Goal: Transaction & Acquisition: Purchase product/service

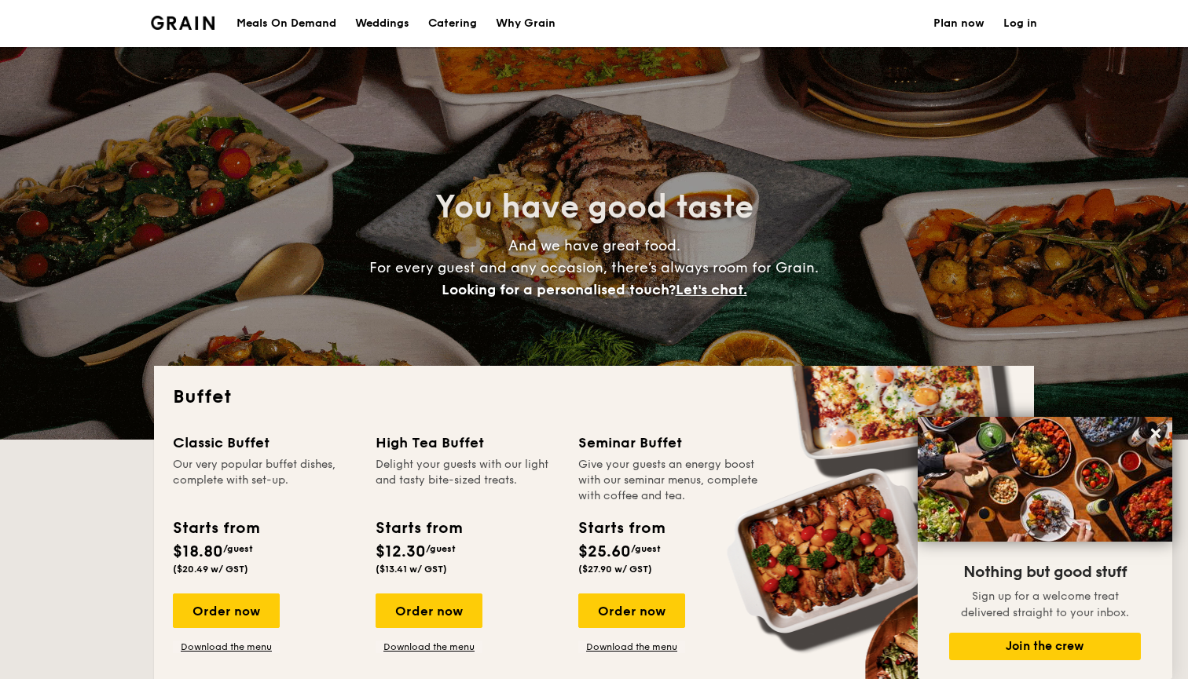
select select
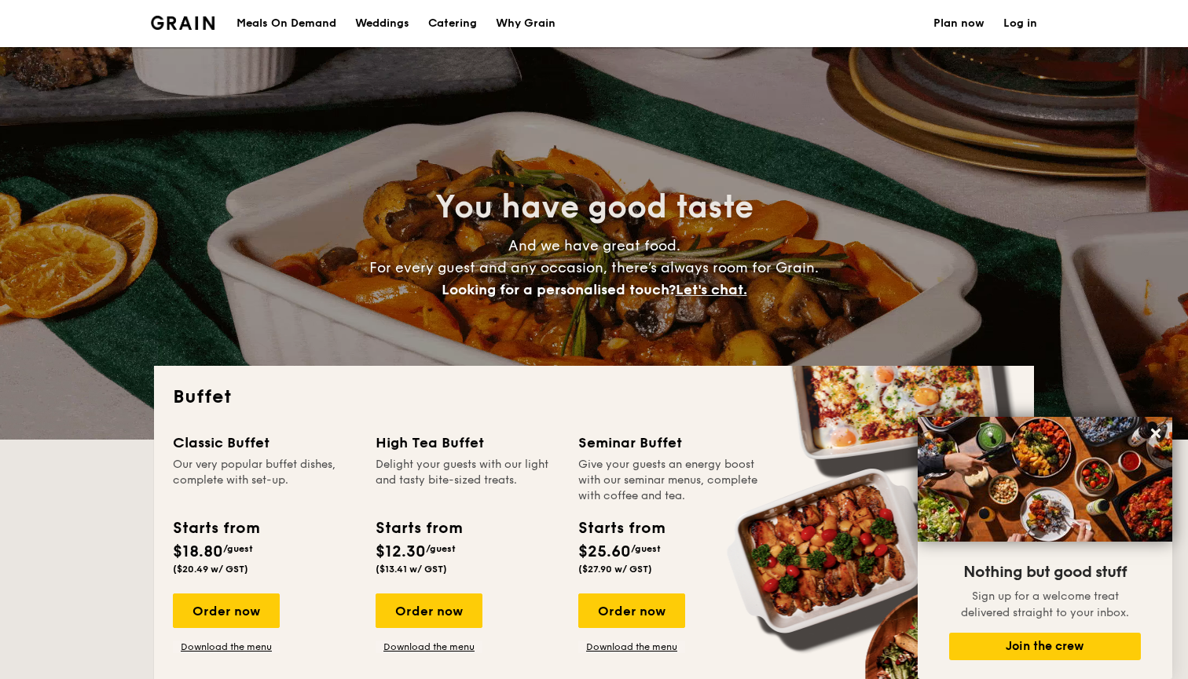
click at [315, 16] on div "Meals On Demand" at bounding box center [286, 23] width 100 height 47
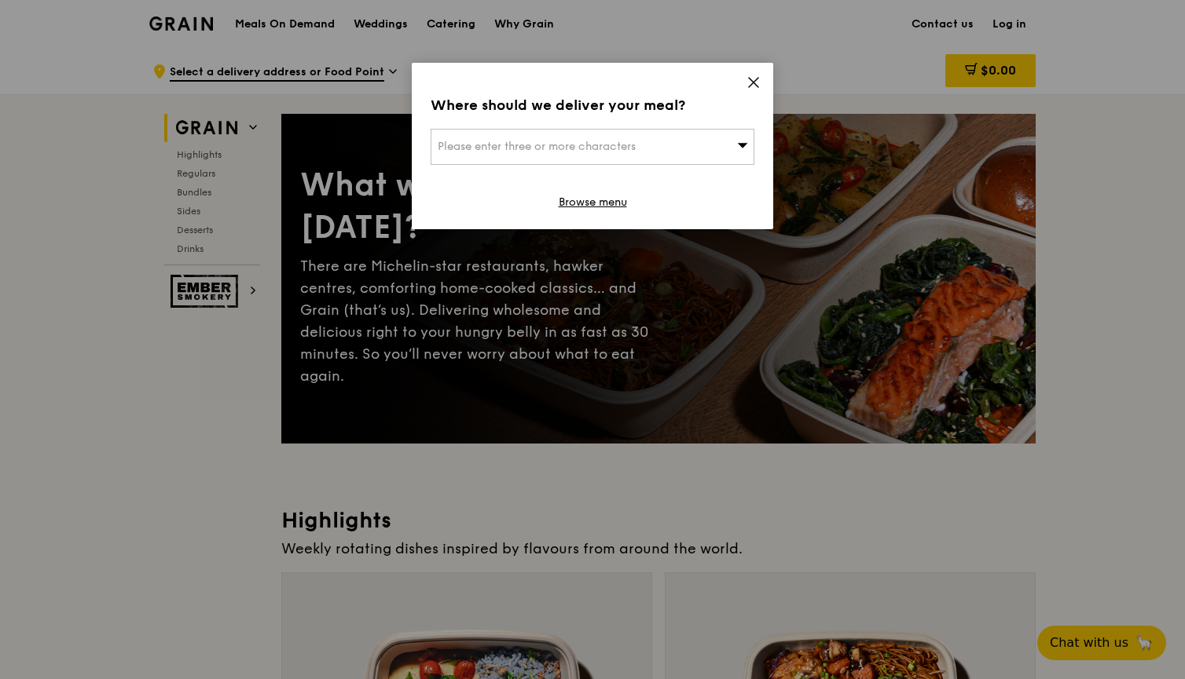
click at [750, 82] on icon at bounding box center [753, 82] width 14 height 14
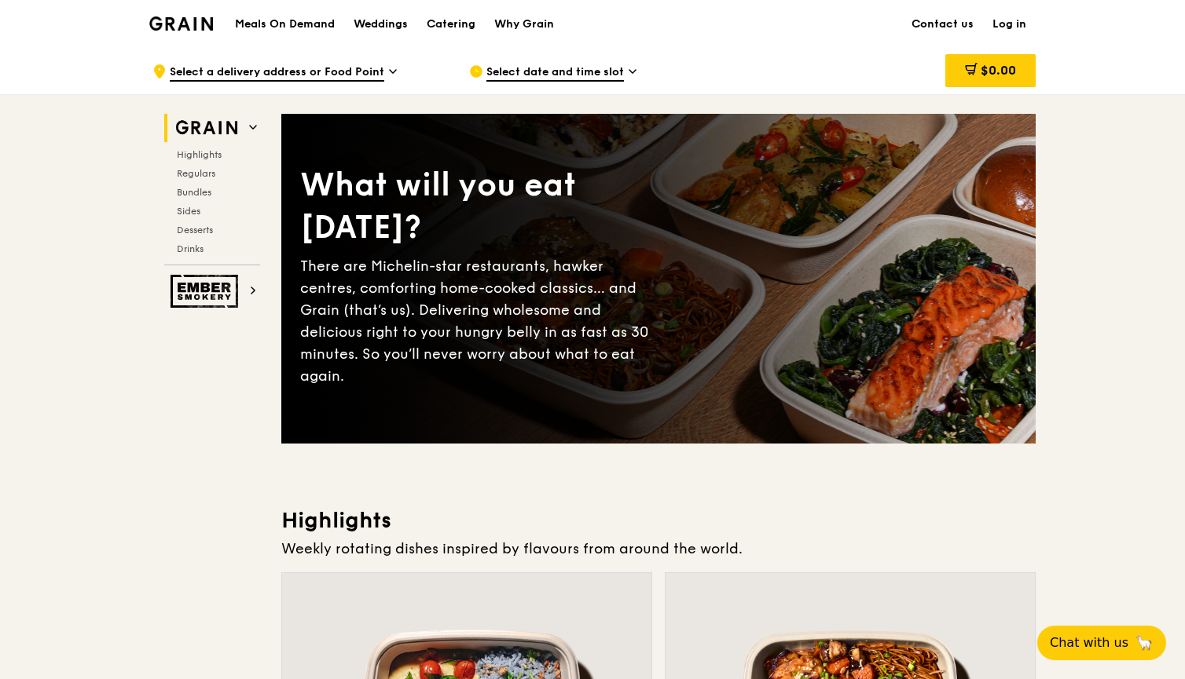
click at [440, 24] on div "Catering" at bounding box center [451, 24] width 49 height 47
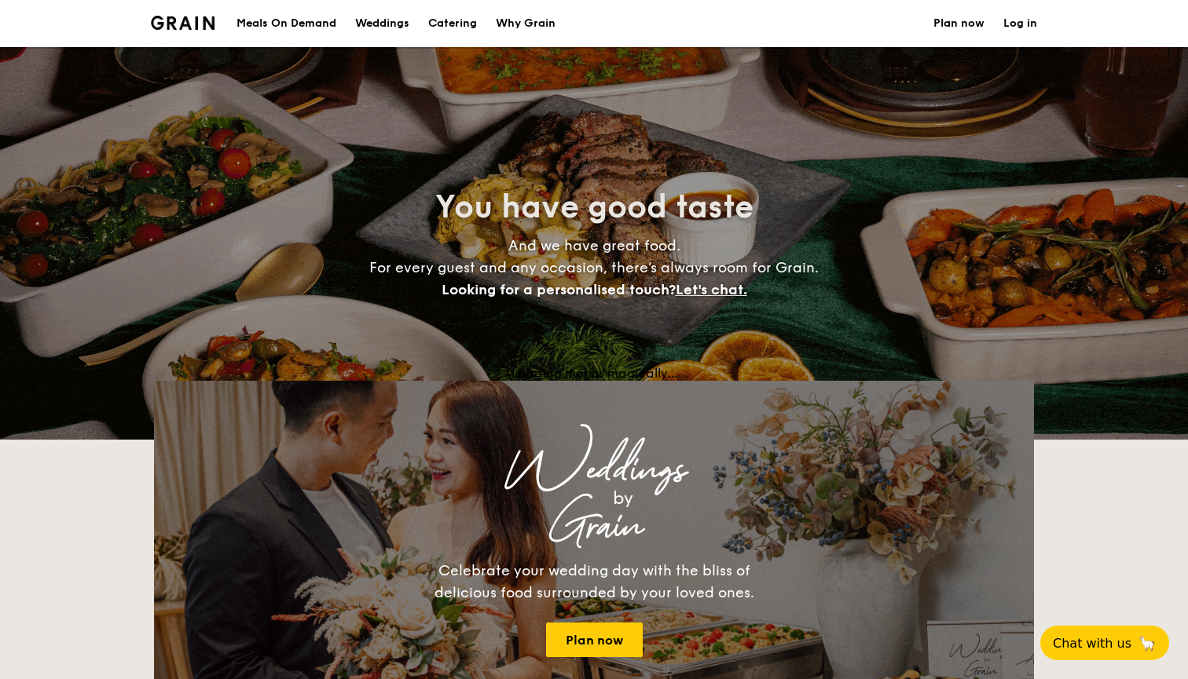
select select
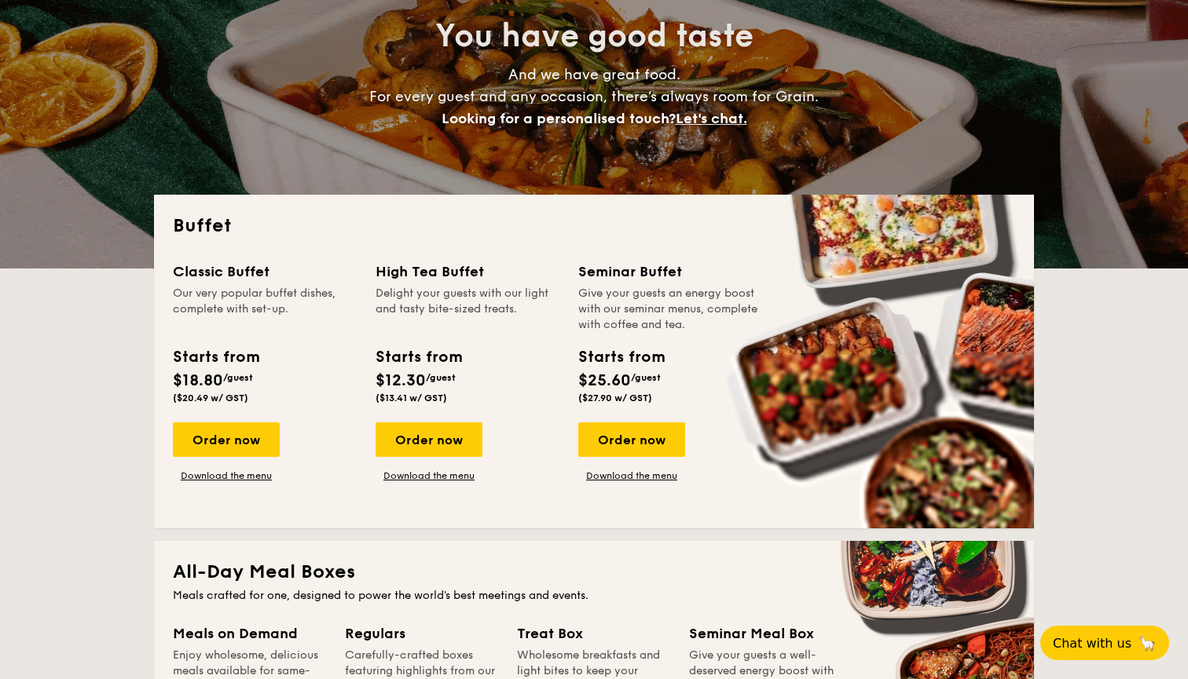
scroll to position [198, 0]
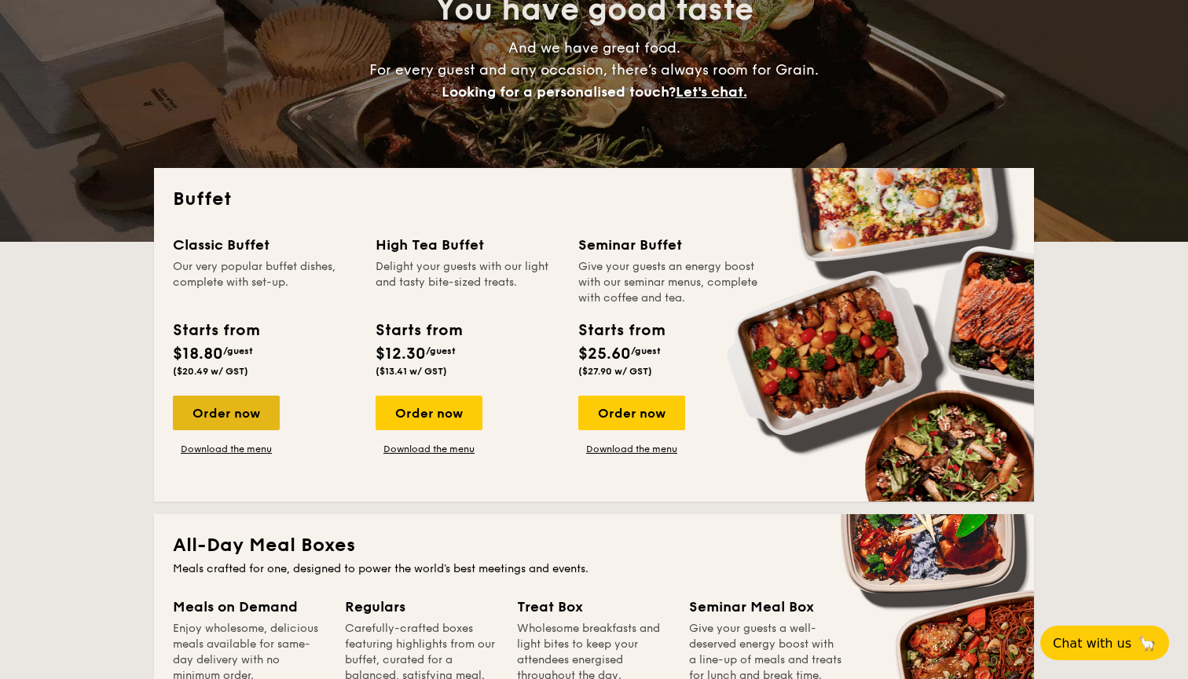
click at [226, 426] on div "Order now" at bounding box center [226, 413] width 107 height 35
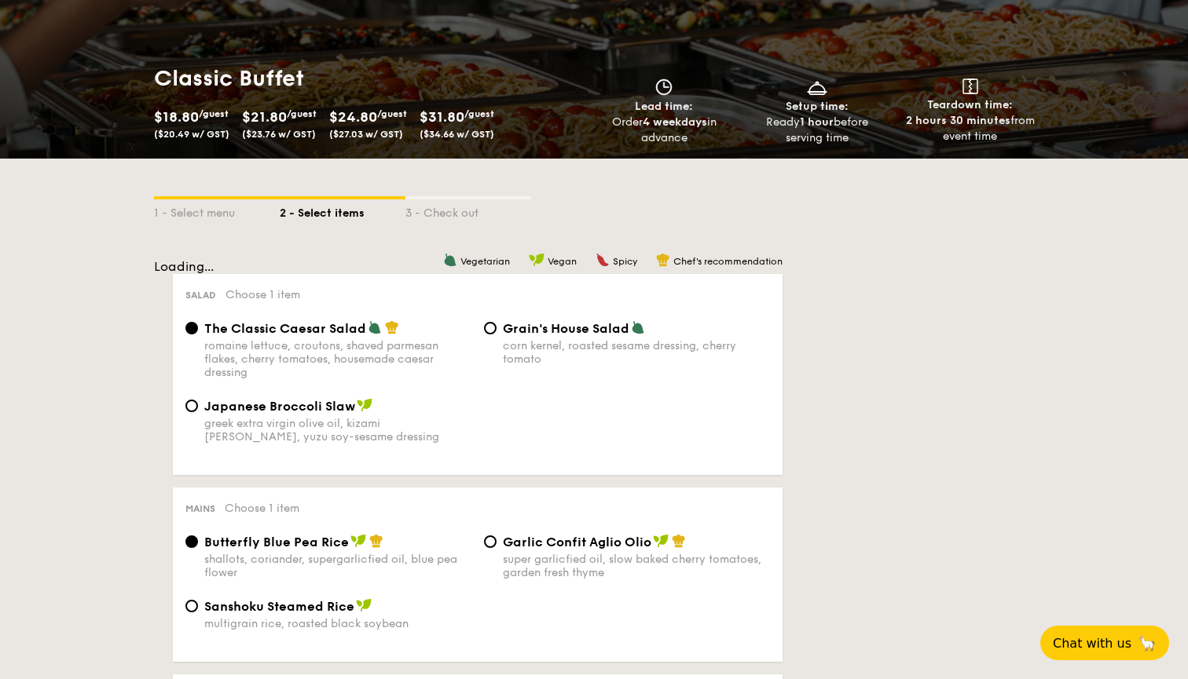
scroll to position [189, 0]
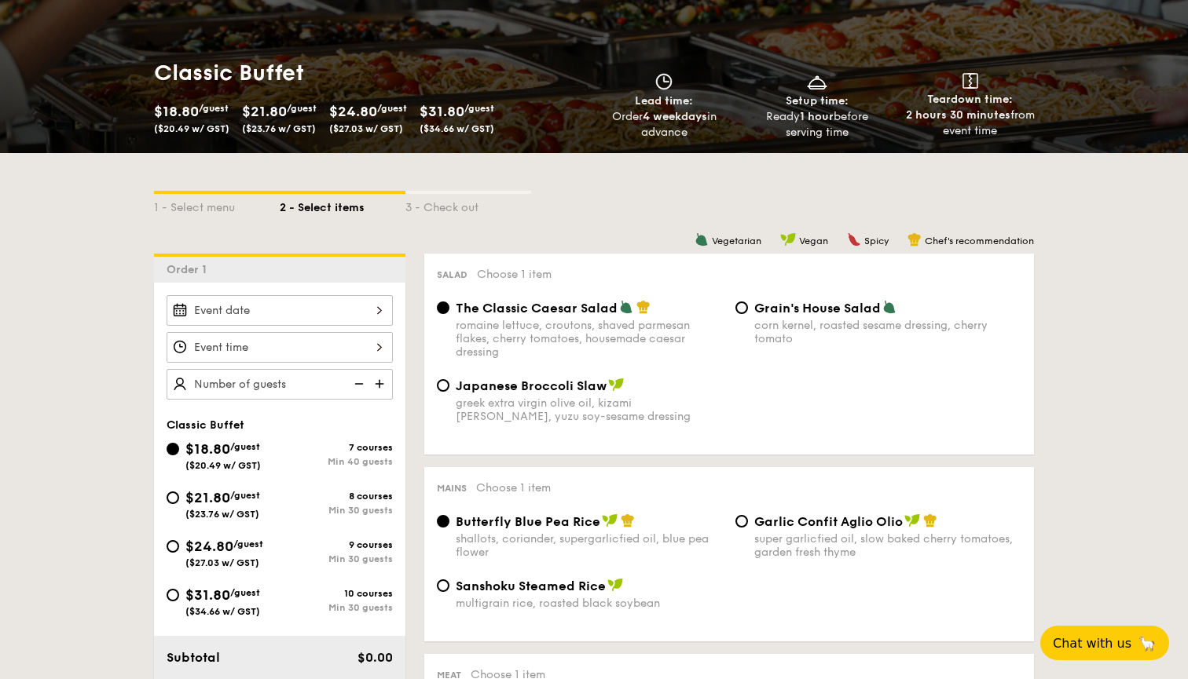
select select
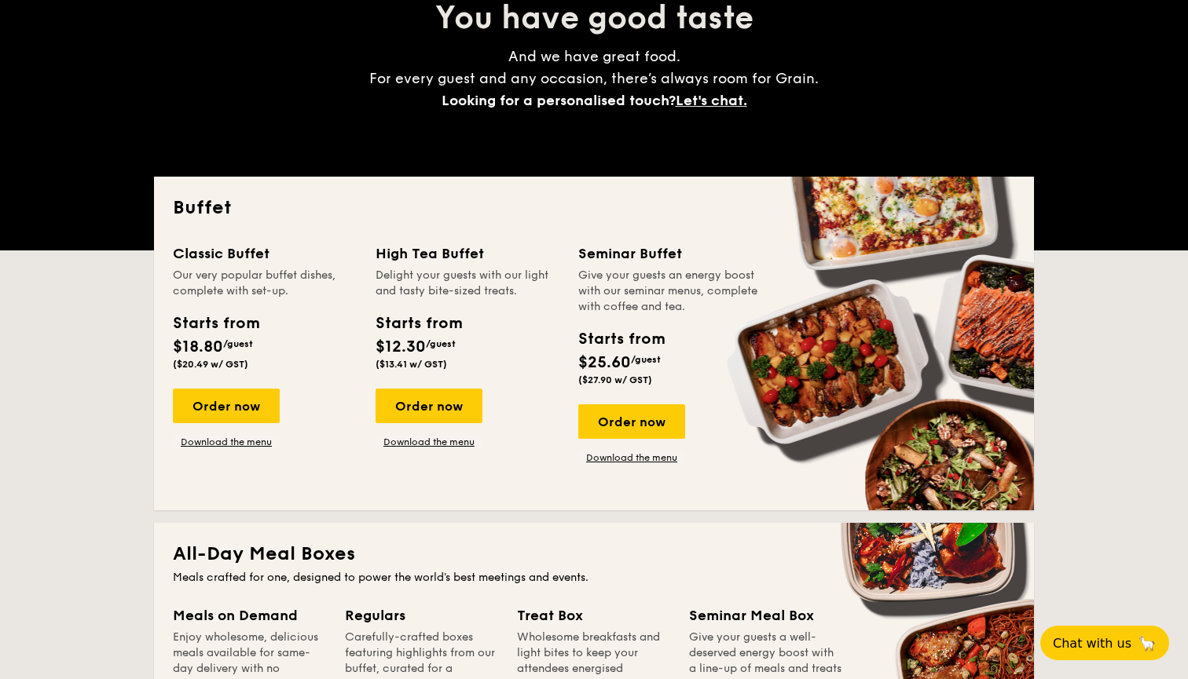
scroll to position [198, 0]
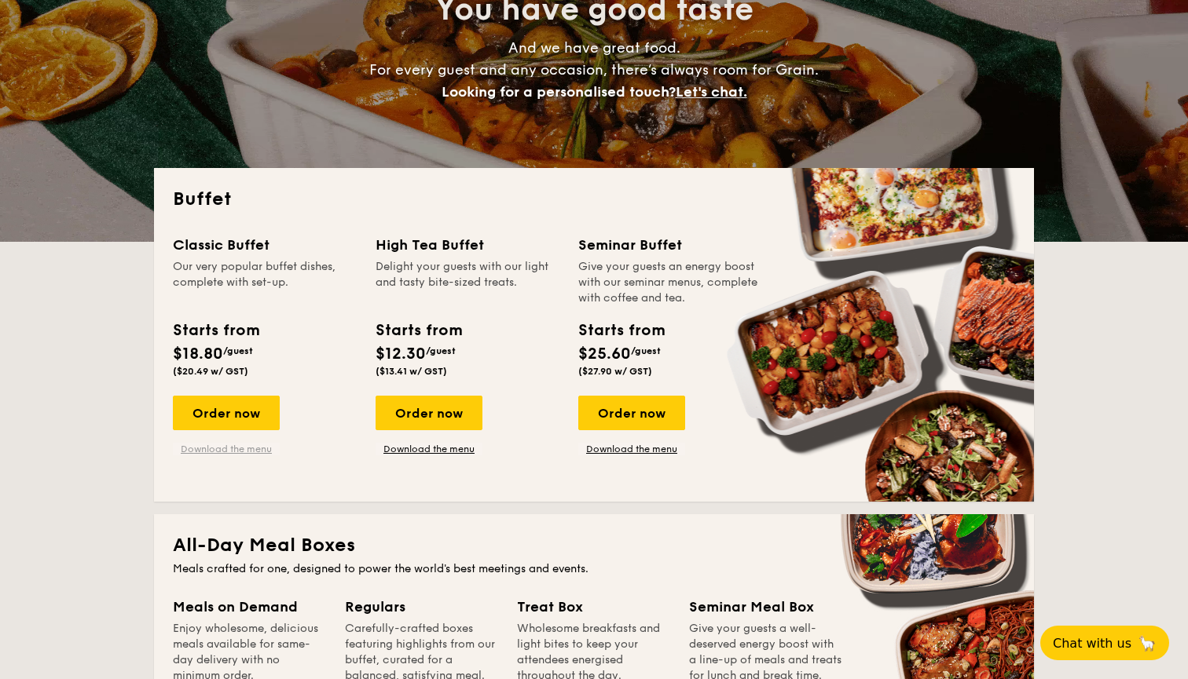
click at [209, 451] on link "Download the menu" at bounding box center [226, 449] width 107 height 13
click at [217, 452] on link "Download the menu" at bounding box center [226, 449] width 107 height 13
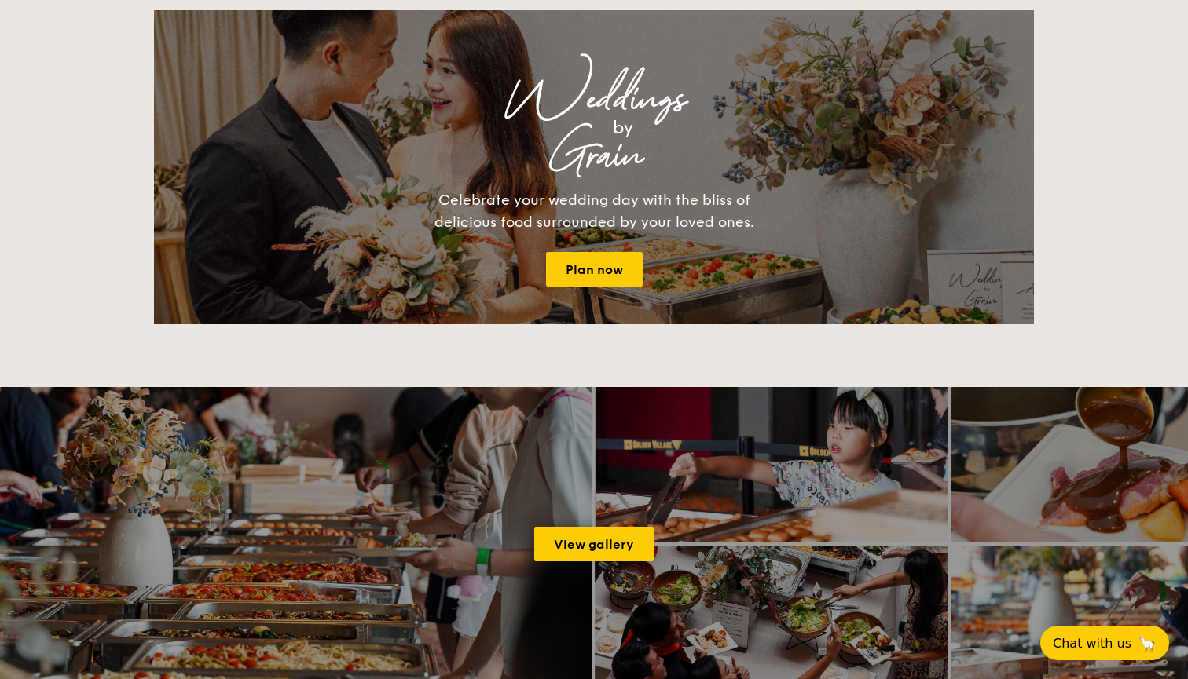
scroll to position [2036, 0]
